Goal: Task Accomplishment & Management: Manage account settings

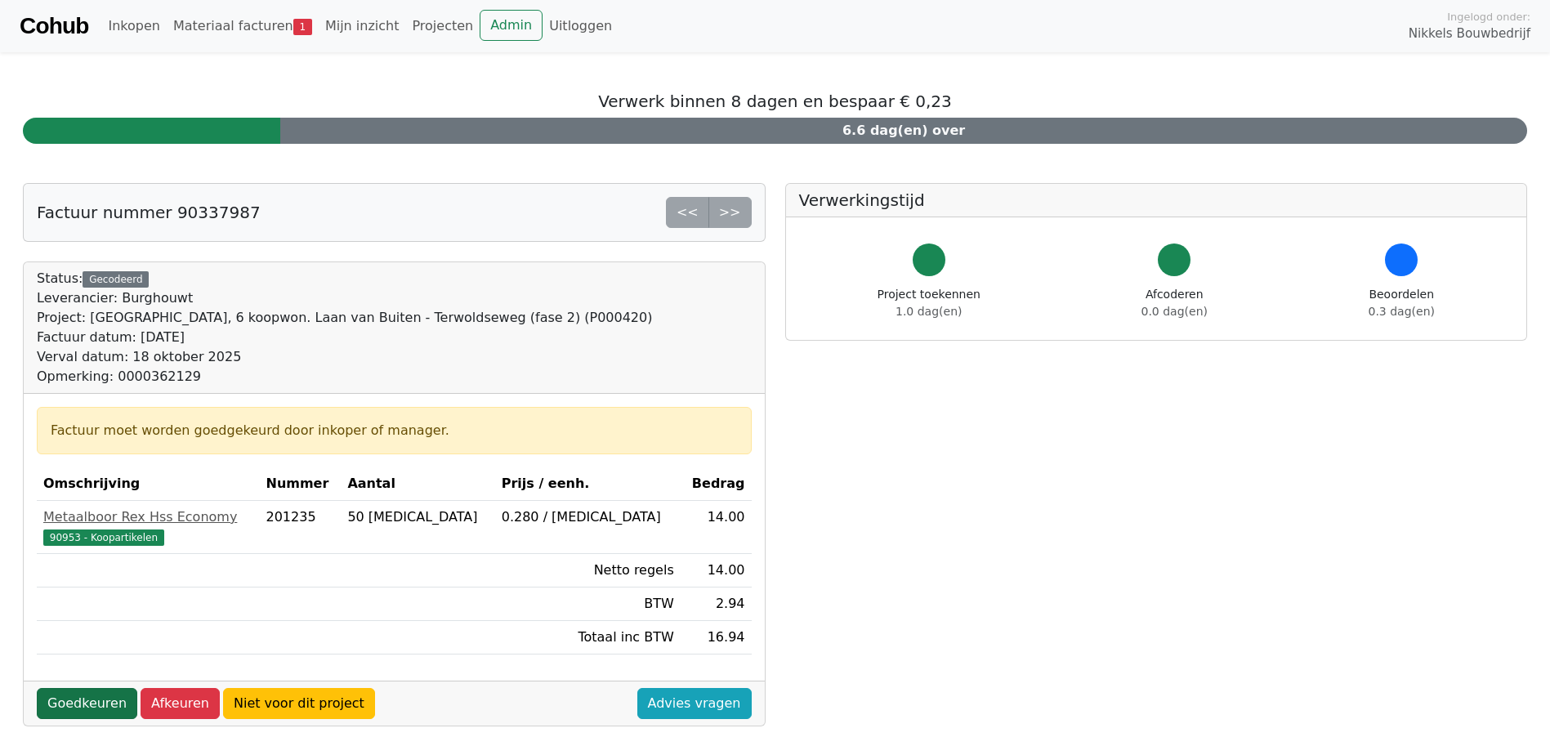
click at [111, 712] on link "Goedkeuren" at bounding box center [87, 703] width 100 height 31
